Goal: Information Seeking & Learning: Learn about a topic

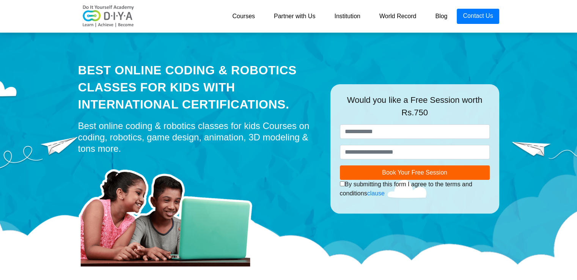
drag, startPoint x: 395, startPoint y: 99, endPoint x: 497, endPoint y: 112, distance: 102.8
click at [497, 112] on div "**********" at bounding box center [414, 148] width 169 height 129
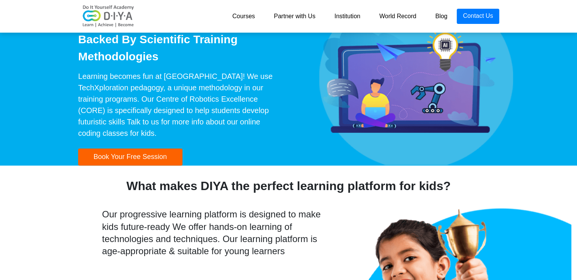
scroll to position [1251, 0]
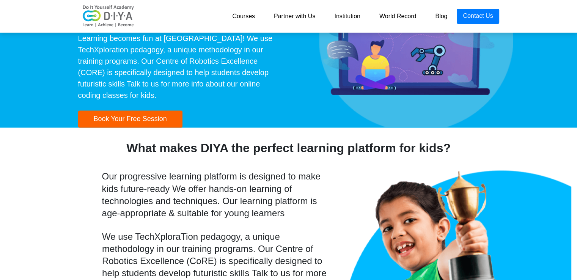
drag, startPoint x: 258, startPoint y: 150, endPoint x: 398, endPoint y: 155, distance: 140.0
click at [398, 155] on div "What makes DIYA the perfect learning platform for kids?" at bounding box center [288, 148] width 577 height 18
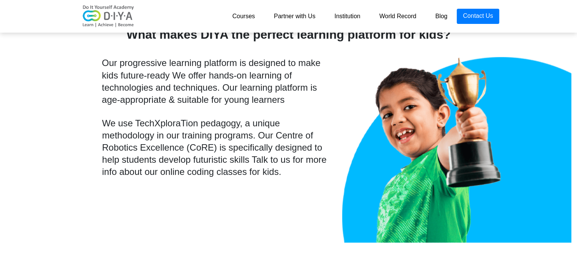
scroll to position [1365, 0]
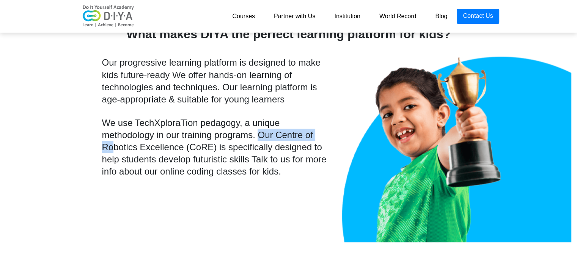
drag, startPoint x: 141, startPoint y: 138, endPoint x: 198, endPoint y: 136, distance: 57.3
click at [198, 136] on div "We use TechXploraTion pedagogy, a unique methodology in our training programs. …" at bounding box center [216, 146] width 229 height 61
drag, startPoint x: 127, startPoint y: 143, endPoint x: 210, endPoint y: 144, distance: 82.6
click at [210, 144] on div "We use TechXploraTion pedagogy, a unique methodology in our training programs. …" at bounding box center [216, 146] width 229 height 61
drag, startPoint x: 224, startPoint y: 149, endPoint x: 315, endPoint y: 178, distance: 94.9
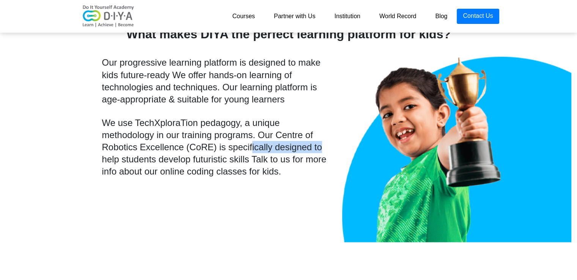
click at [315, 178] on div "Our progressive learning platform is designed to make kids future-ready We offe…" at bounding box center [216, 153] width 240 height 195
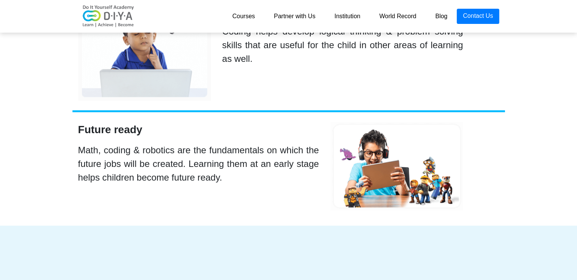
scroll to position [2123, 0]
